Goal: Information Seeking & Learning: Learn about a topic

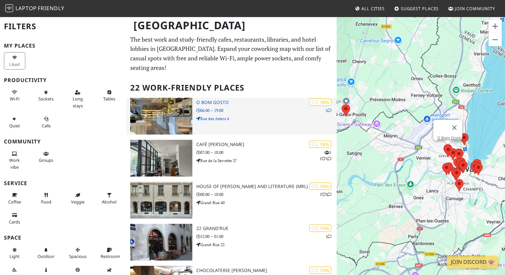
click at [163, 104] on img at bounding box center [161, 116] width 62 height 37
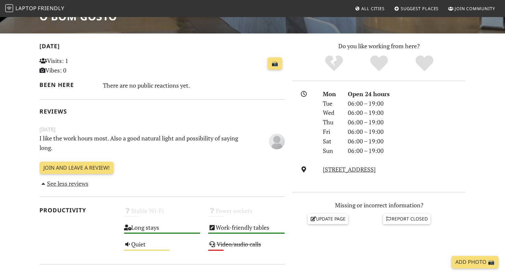
scroll to position [122, 0]
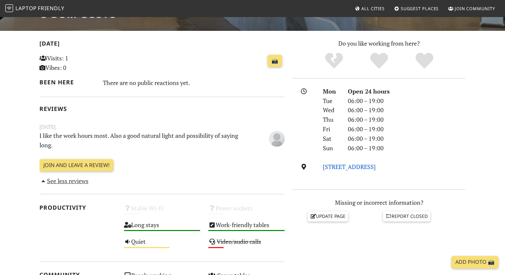
click at [345, 167] on link "Rue des Asters 4, 1202, Geneva" at bounding box center [349, 167] width 53 height 8
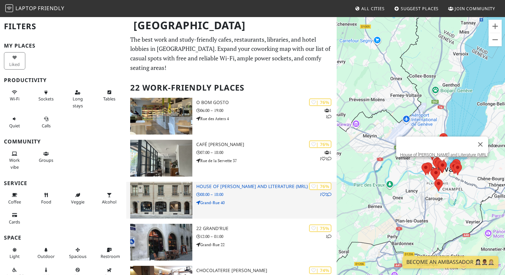
click at [163, 199] on img at bounding box center [161, 200] width 62 height 37
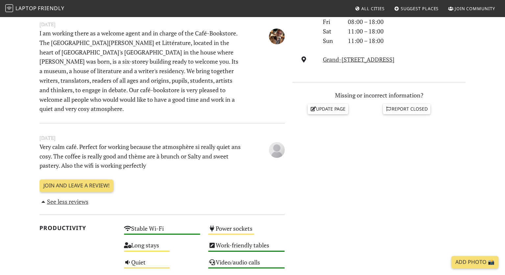
scroll to position [231, 0]
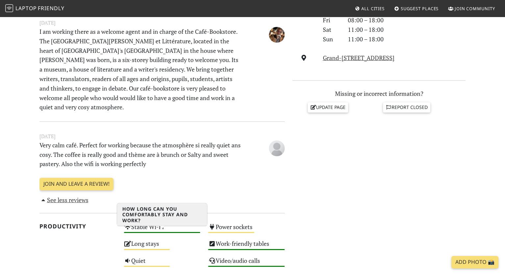
click at [148, 239] on div "Long stays Medium" at bounding box center [162, 247] width 84 height 17
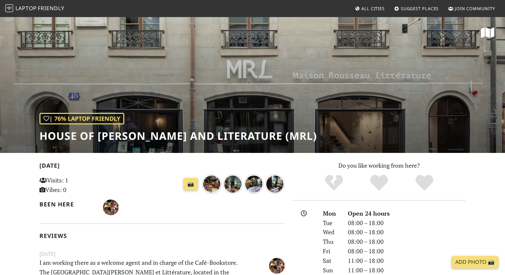
scroll to position [116, 0]
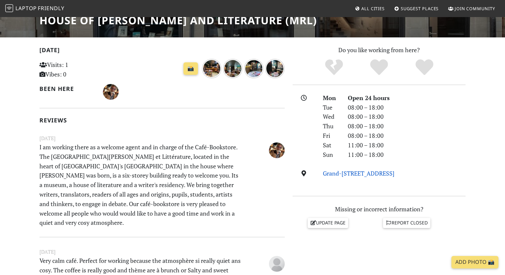
click at [351, 170] on link "Grand-[STREET_ADDRESS]" at bounding box center [359, 174] width 72 height 8
